Goal: Information Seeking & Learning: Find specific fact

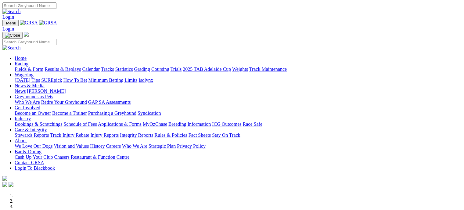
click at [81, 67] on link "Results & Replays" at bounding box center [63, 69] width 36 height 5
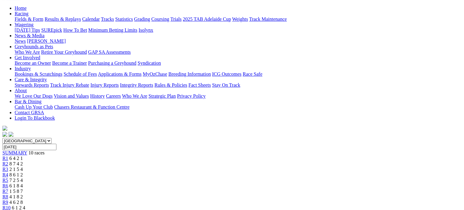
scroll to position [59, 0]
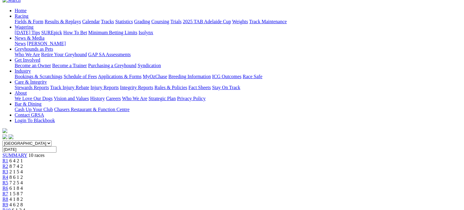
click at [23, 164] on span "8 7 4 2" at bounding box center [15, 166] width 13 height 5
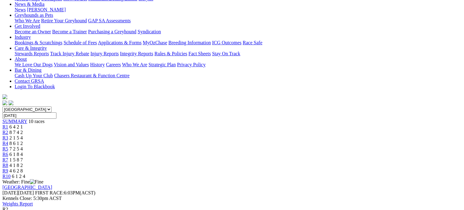
scroll to position [79, 0]
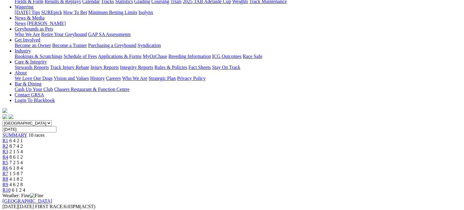
click at [184, 149] on div "R3 2 1 5 4" at bounding box center [231, 151] width 459 height 5
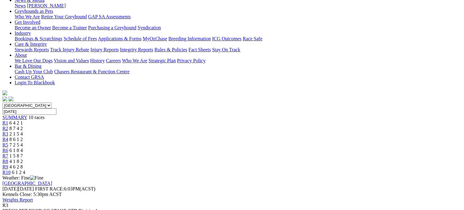
scroll to position [98, 0]
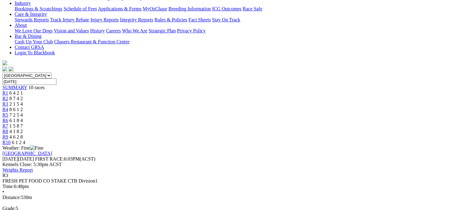
scroll to position [133, 0]
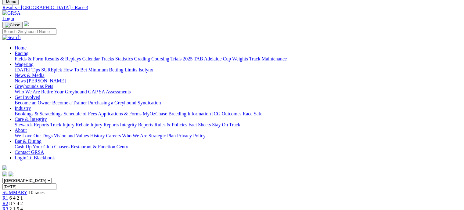
scroll to position [22, 0]
click at [8, 210] on link "R4" at bounding box center [5, 213] width 6 height 5
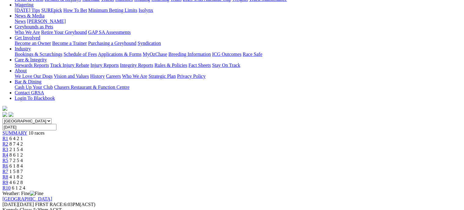
scroll to position [74, 0]
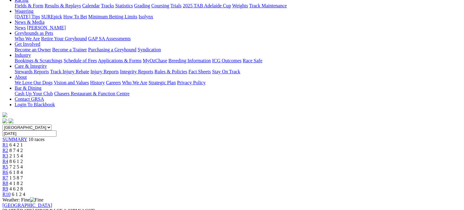
click at [8, 153] on link "R3" at bounding box center [5, 155] width 6 height 5
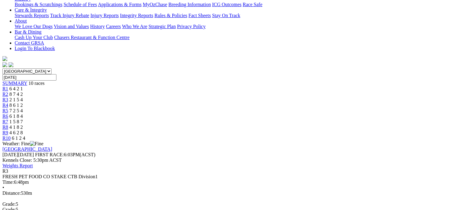
scroll to position [118, 0]
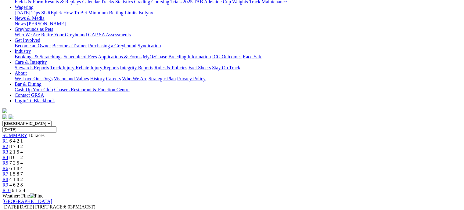
scroll to position [69, 0]
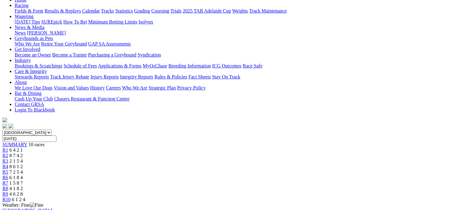
click at [8, 164] on link "R4" at bounding box center [5, 166] width 6 height 5
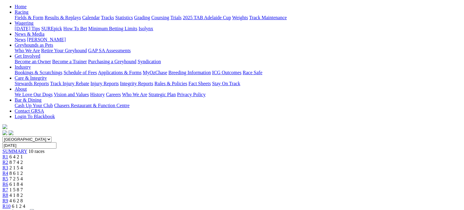
scroll to position [54, 0]
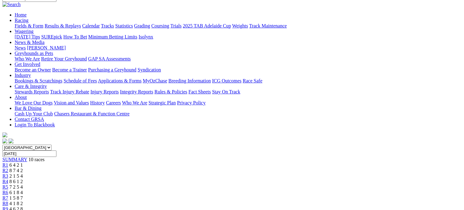
click at [8, 184] on link "R5" at bounding box center [5, 186] width 6 height 5
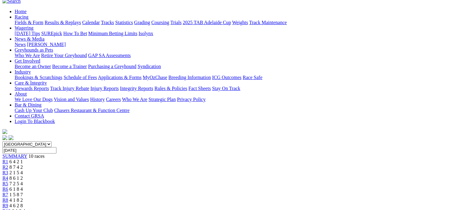
scroll to position [49, 0]
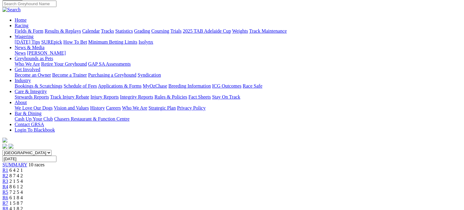
click at [282, 195] on div "R6 6 1 8 4" at bounding box center [231, 197] width 459 height 5
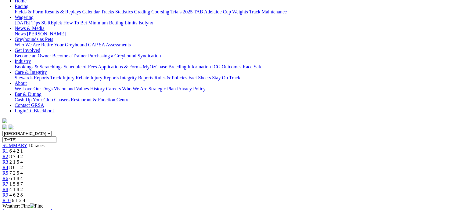
scroll to position [58, 0]
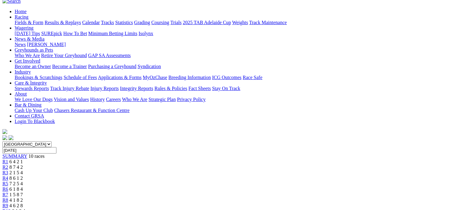
click at [316, 192] on div "R7 1 5 8 7" at bounding box center [231, 194] width 459 height 5
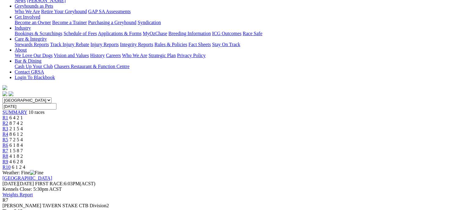
scroll to position [60, 0]
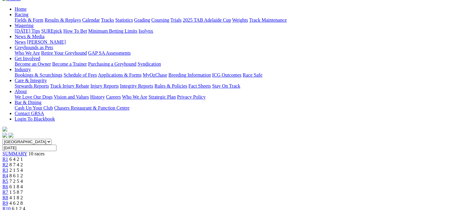
click at [351, 195] on div "R8 4 1 8 2" at bounding box center [231, 197] width 459 height 5
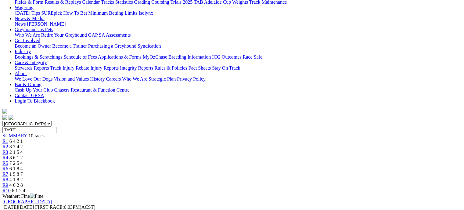
scroll to position [77, 0]
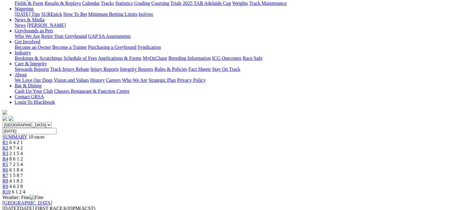
click at [8, 184] on link "R9" at bounding box center [5, 186] width 6 height 5
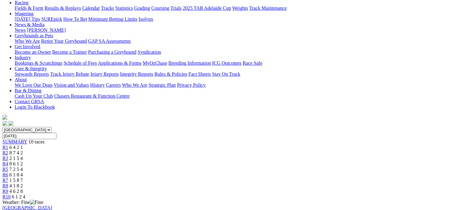
scroll to position [59, 0]
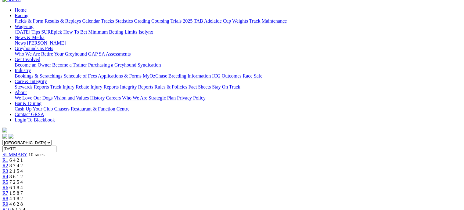
click at [11, 207] on link "R10" at bounding box center [6, 209] width 8 height 5
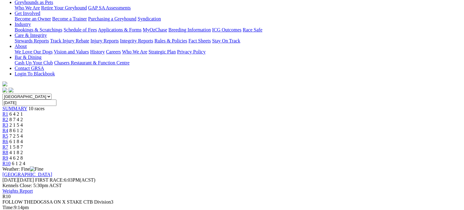
scroll to position [115, 0]
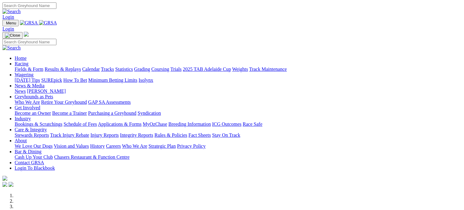
click at [28, 61] on link "Racing" at bounding box center [22, 63] width 14 height 5
click at [100, 67] on link "Calendar" at bounding box center [91, 69] width 18 height 5
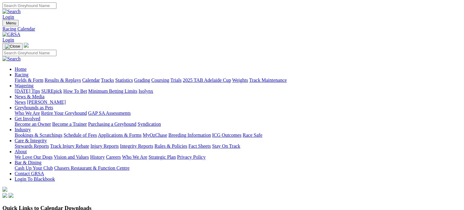
click at [133, 78] on link "Statistics" at bounding box center [124, 80] width 18 height 5
type input "elegant [PERSON_NAME]"
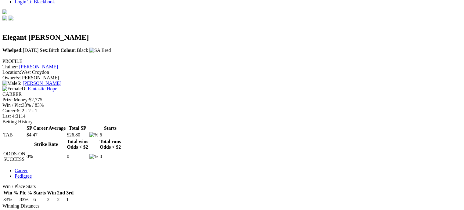
scroll to position [179, 0]
